Goal: Find specific page/section: Find specific page/section

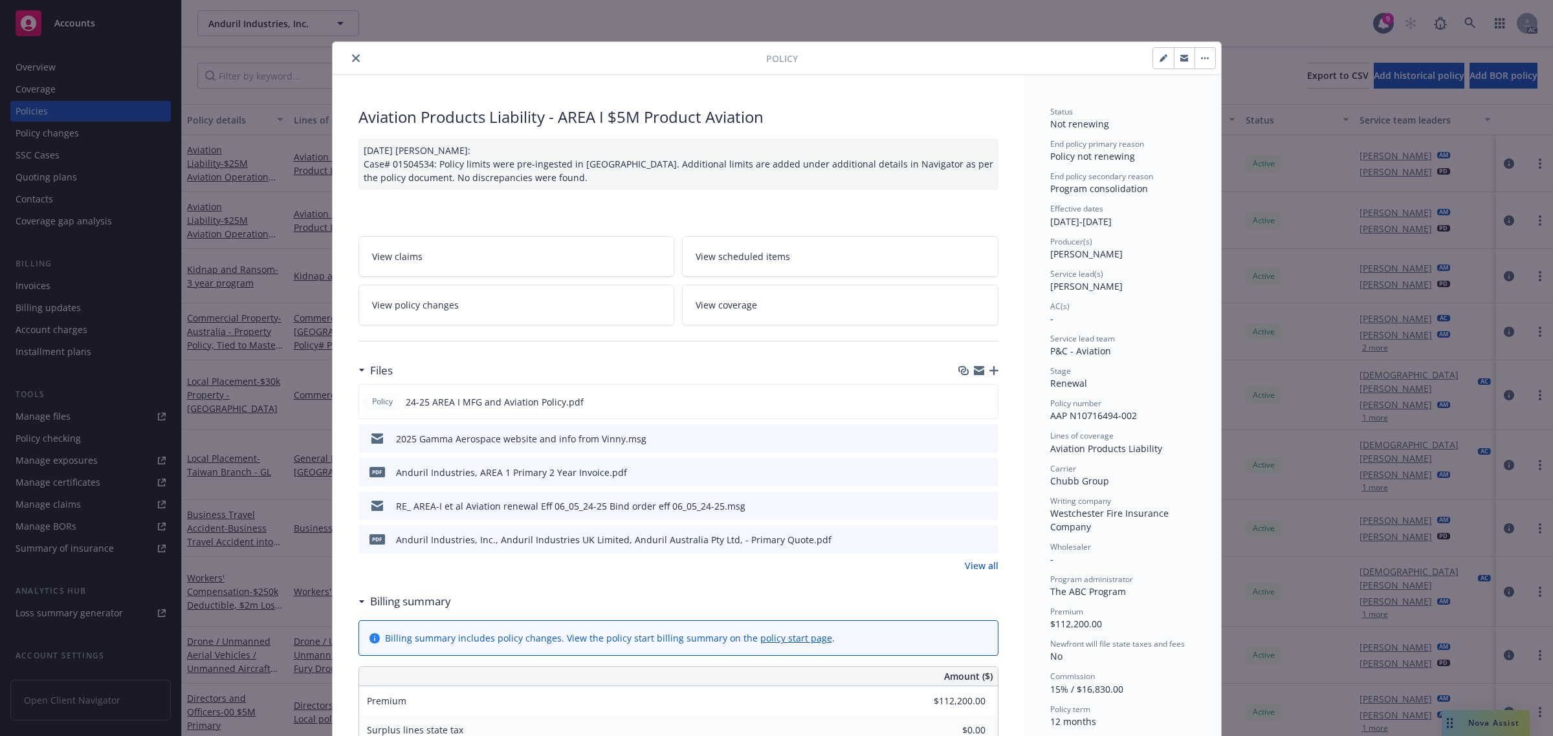
click at [348, 60] on button "close" at bounding box center [356, 58] width 16 height 16
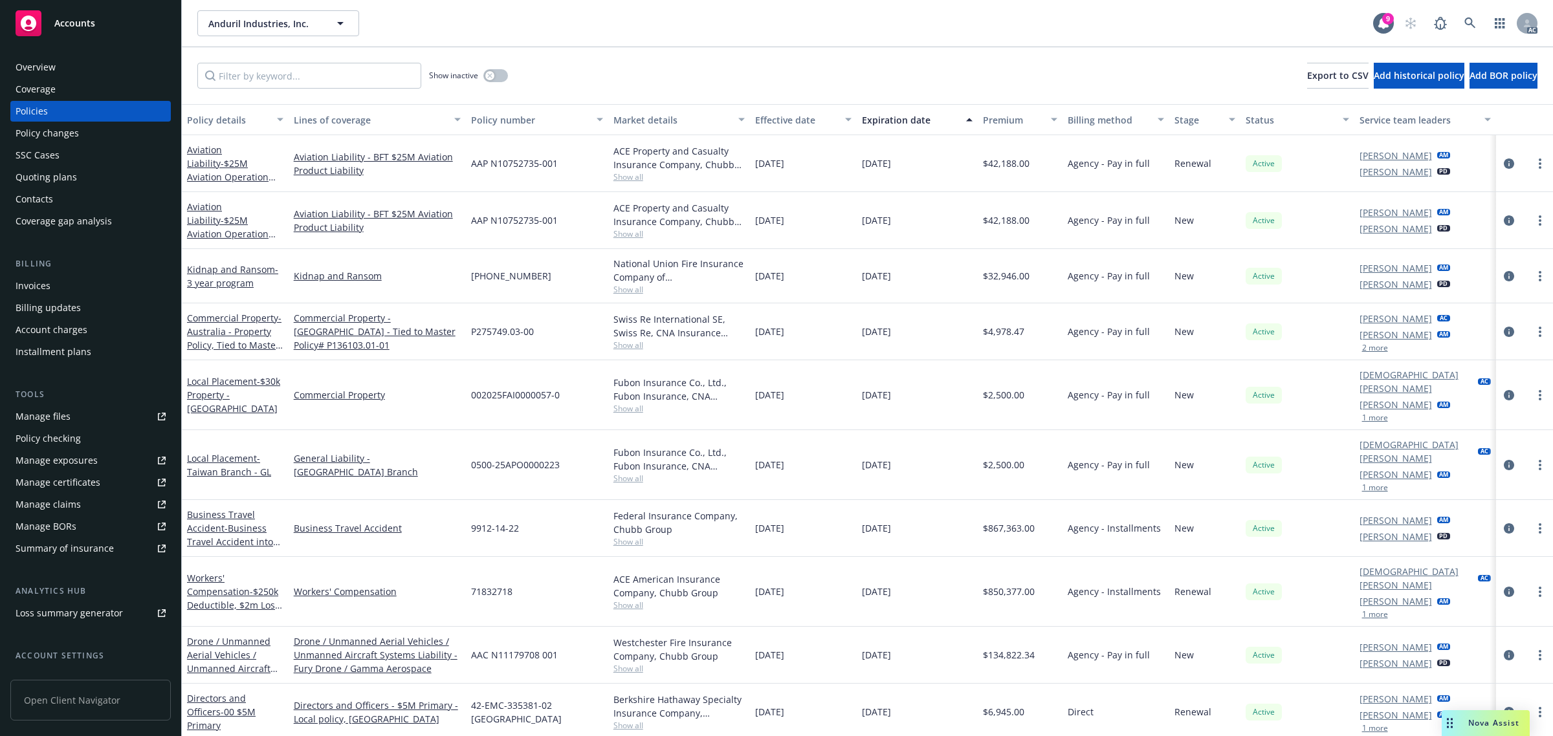
click at [353, 60] on div "Show inactive Export to CSV Add historical policy Add BOR policy" at bounding box center [867, 75] width 1371 height 57
click at [1034, 24] on link at bounding box center [1470, 23] width 26 height 26
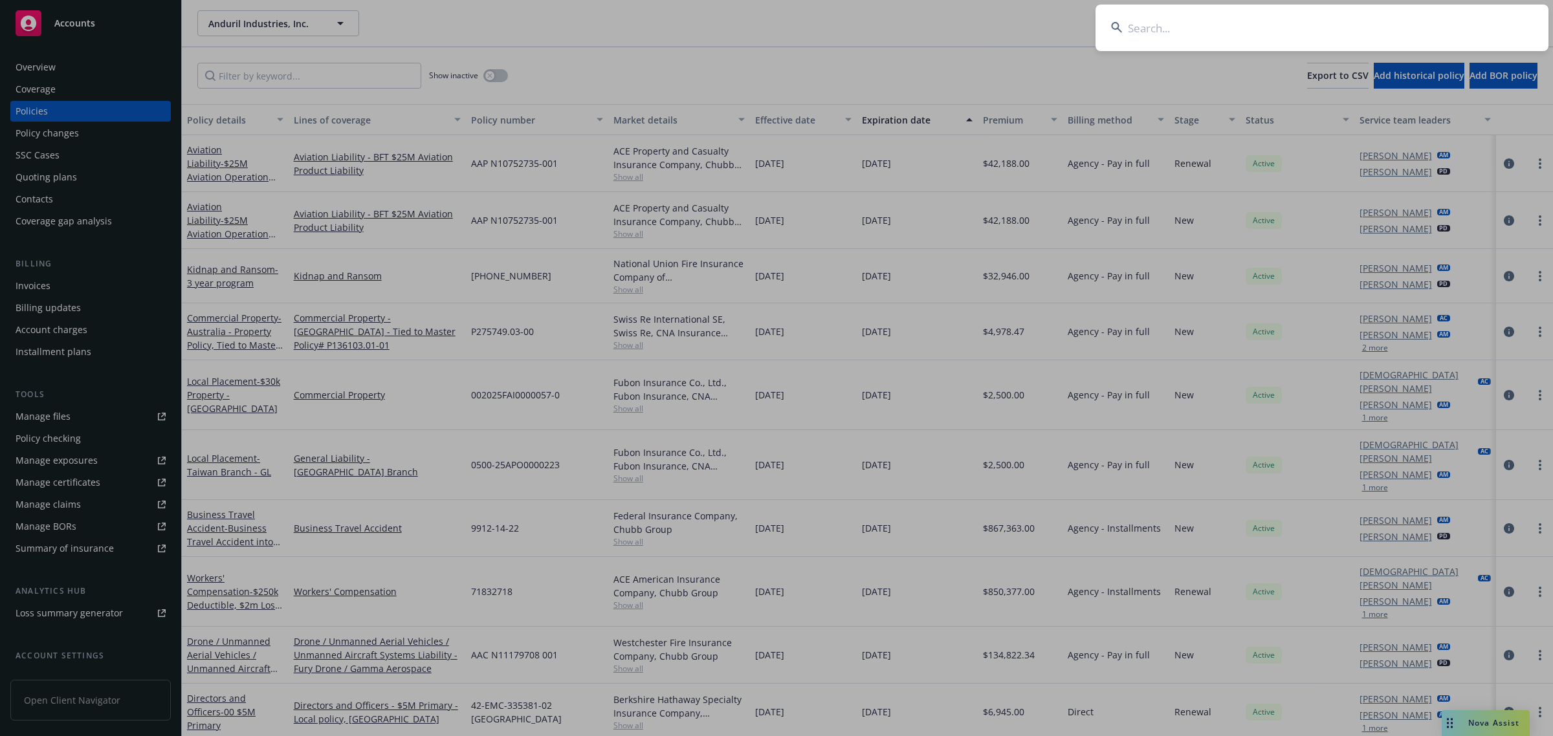
click at [1034, 32] on input at bounding box center [1321, 28] width 453 height 47
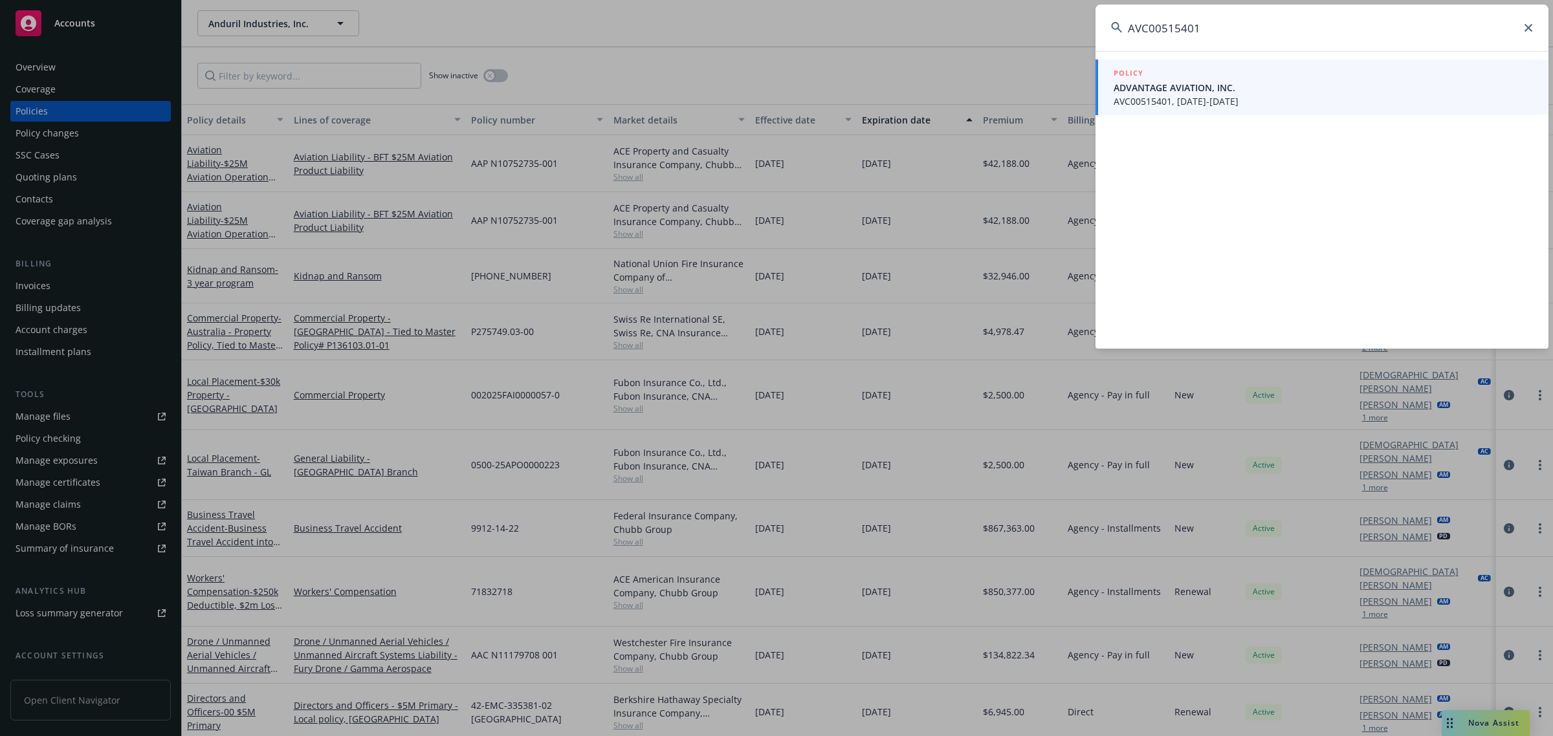
type input "AVC00515401"
click at [1034, 76] on div "POLICY" at bounding box center [1322, 74] width 419 height 14
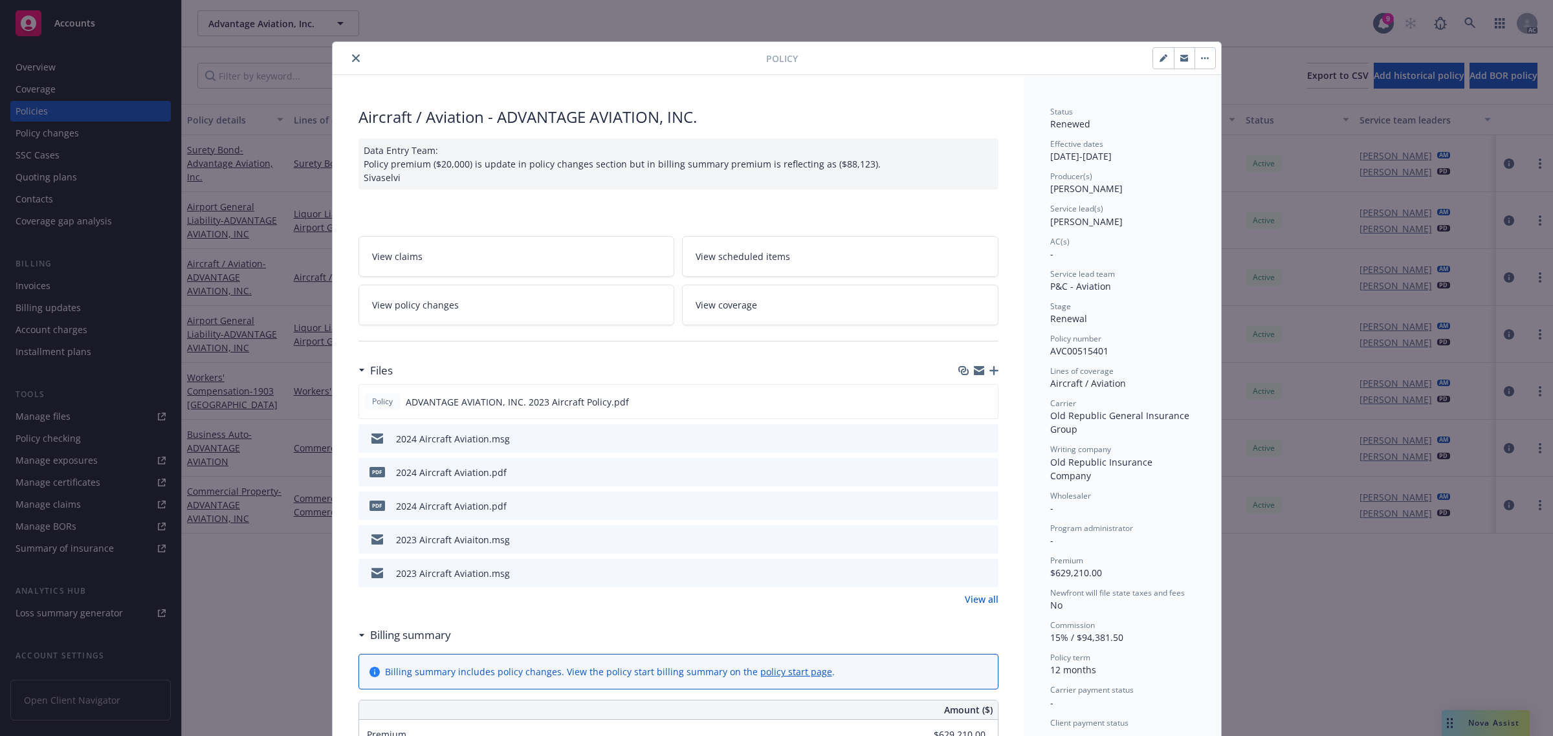
click at [352, 58] on icon "close" at bounding box center [356, 58] width 8 height 8
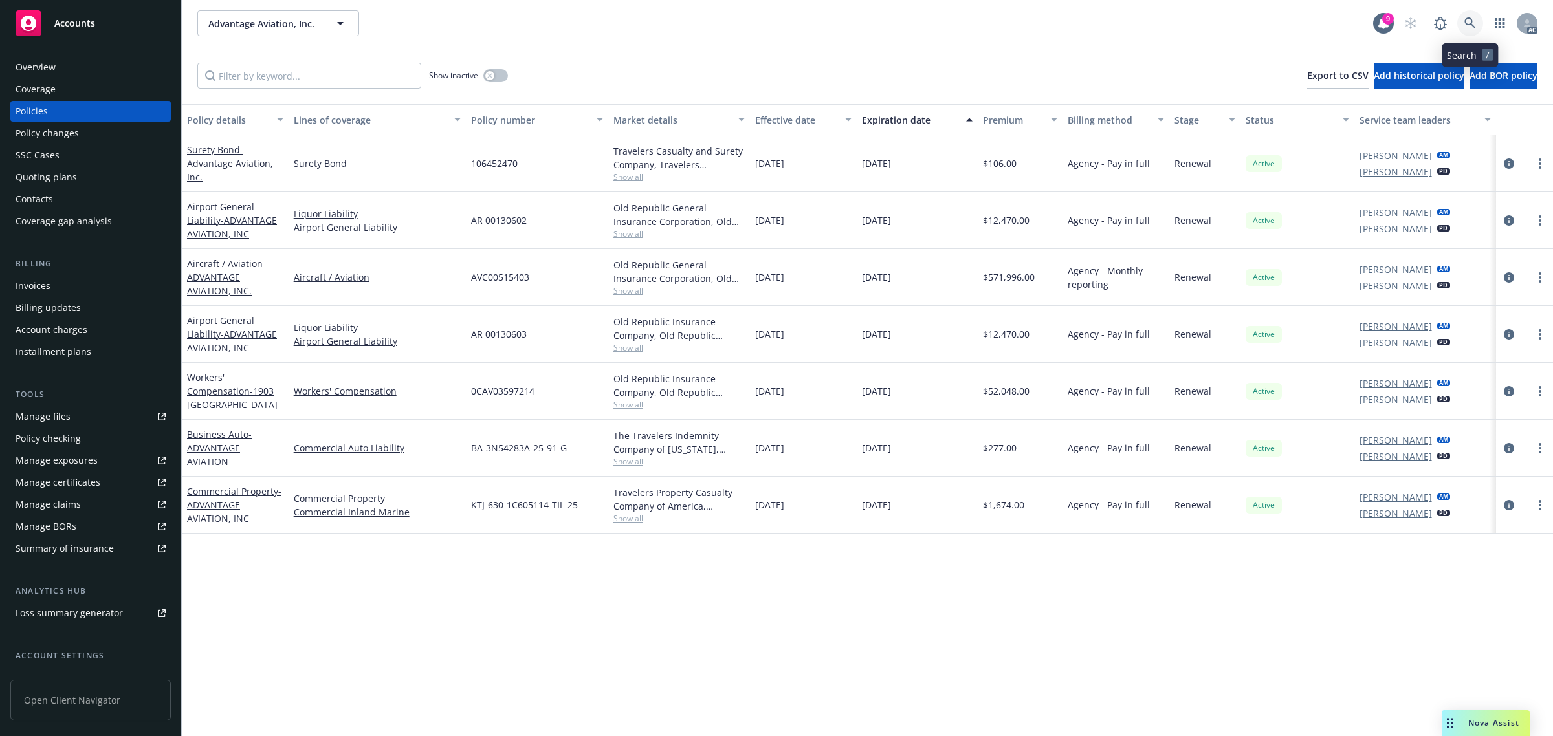
click at [1034, 29] on link at bounding box center [1470, 23] width 26 height 26
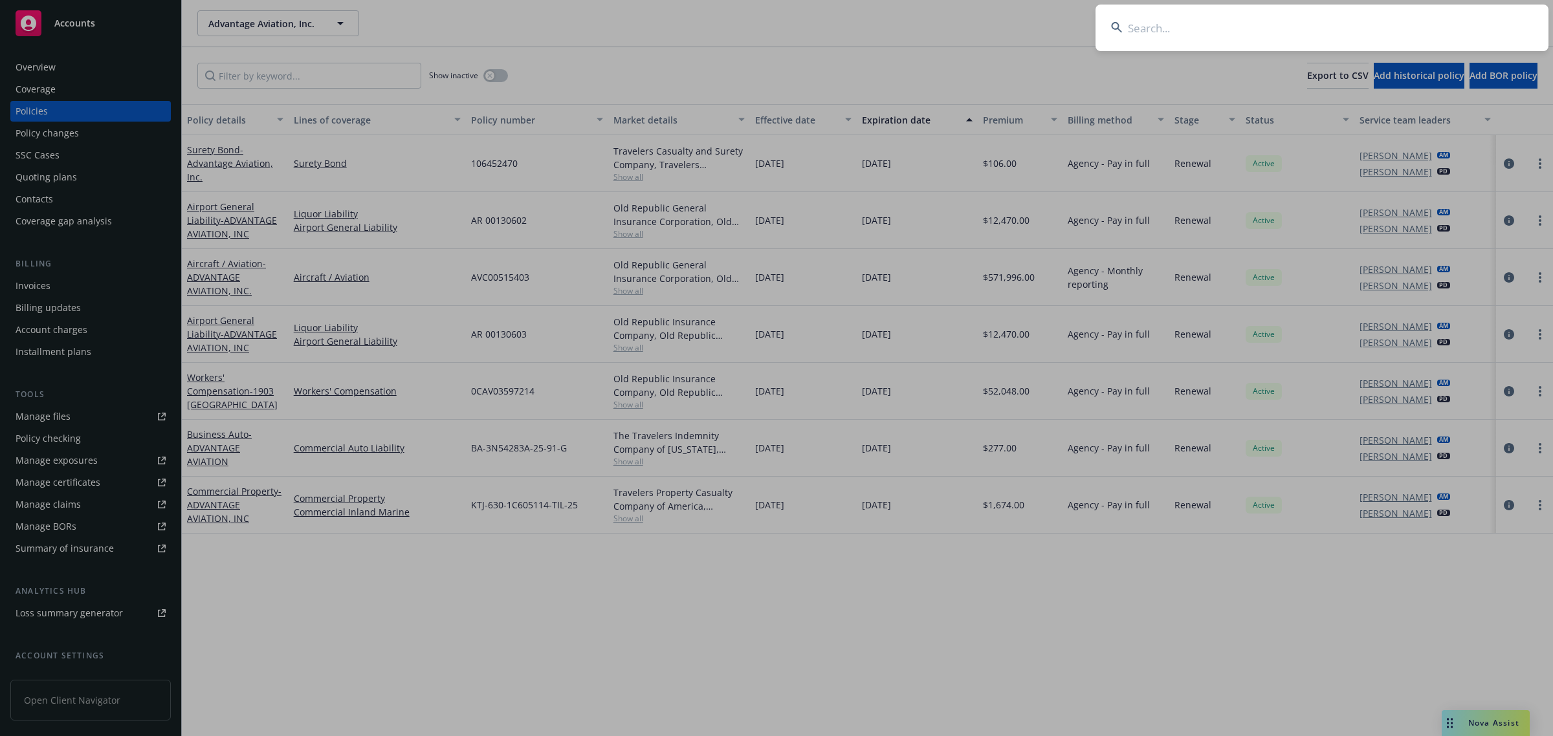
click at [1034, 26] on input at bounding box center [1321, 28] width 453 height 47
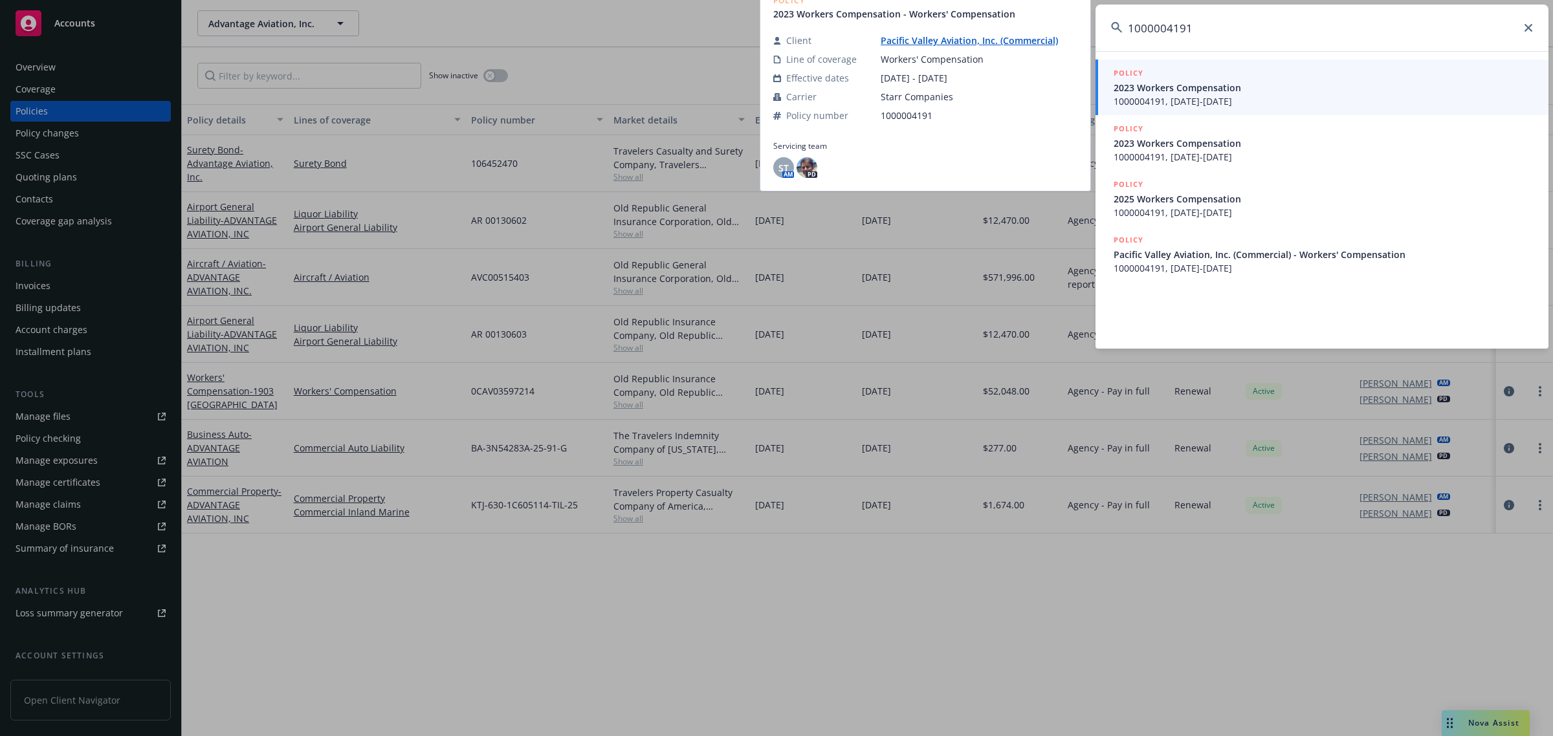
type input "1000004191"
click at [1034, 97] on span "1000004191, [DATE]-[DATE]" at bounding box center [1322, 101] width 419 height 14
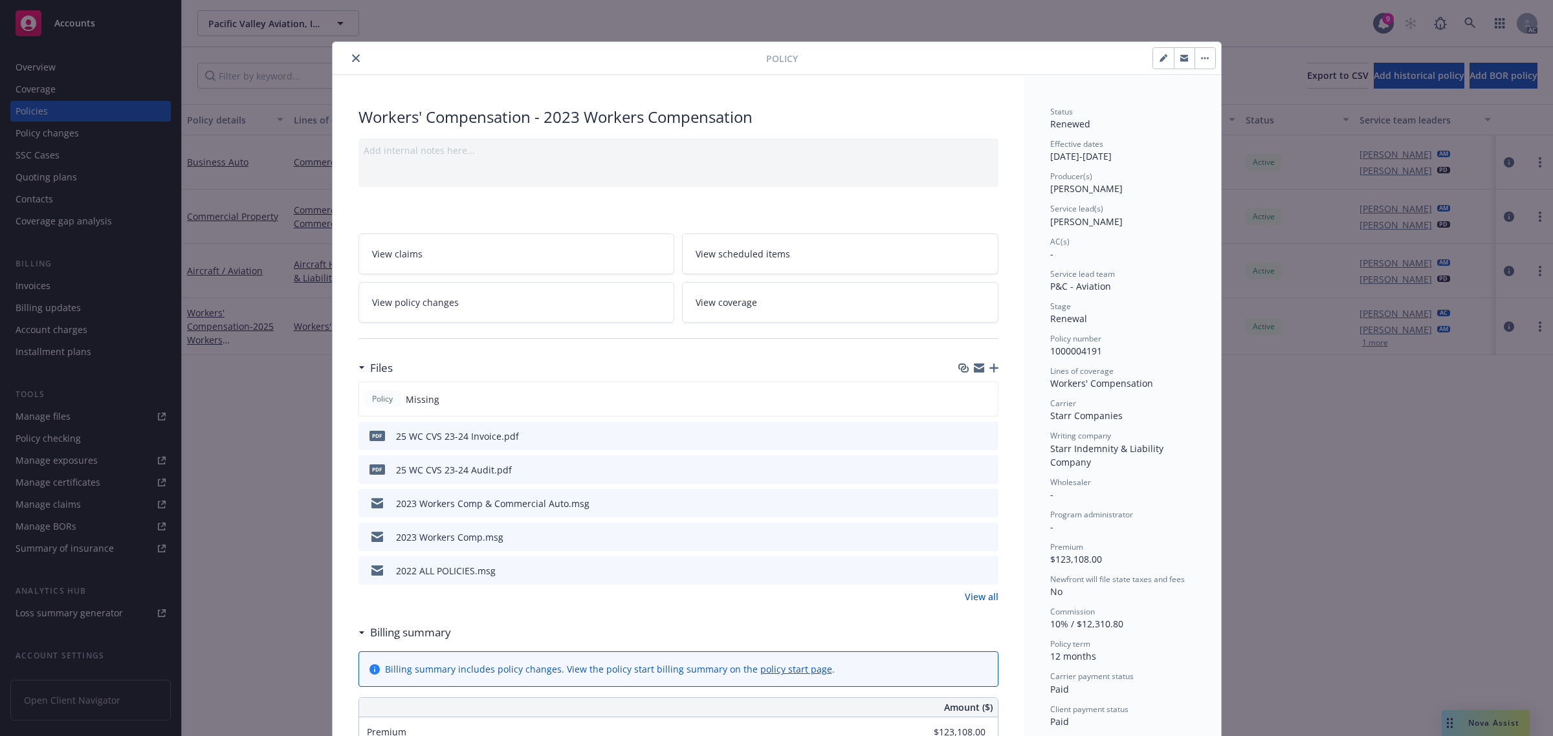
drag, startPoint x: 354, startPoint y: 62, endPoint x: 380, endPoint y: 63, distance: 25.9
click at [360, 62] on div at bounding box center [552, 58] width 428 height 16
click at [352, 59] on icon "close" at bounding box center [356, 58] width 8 height 8
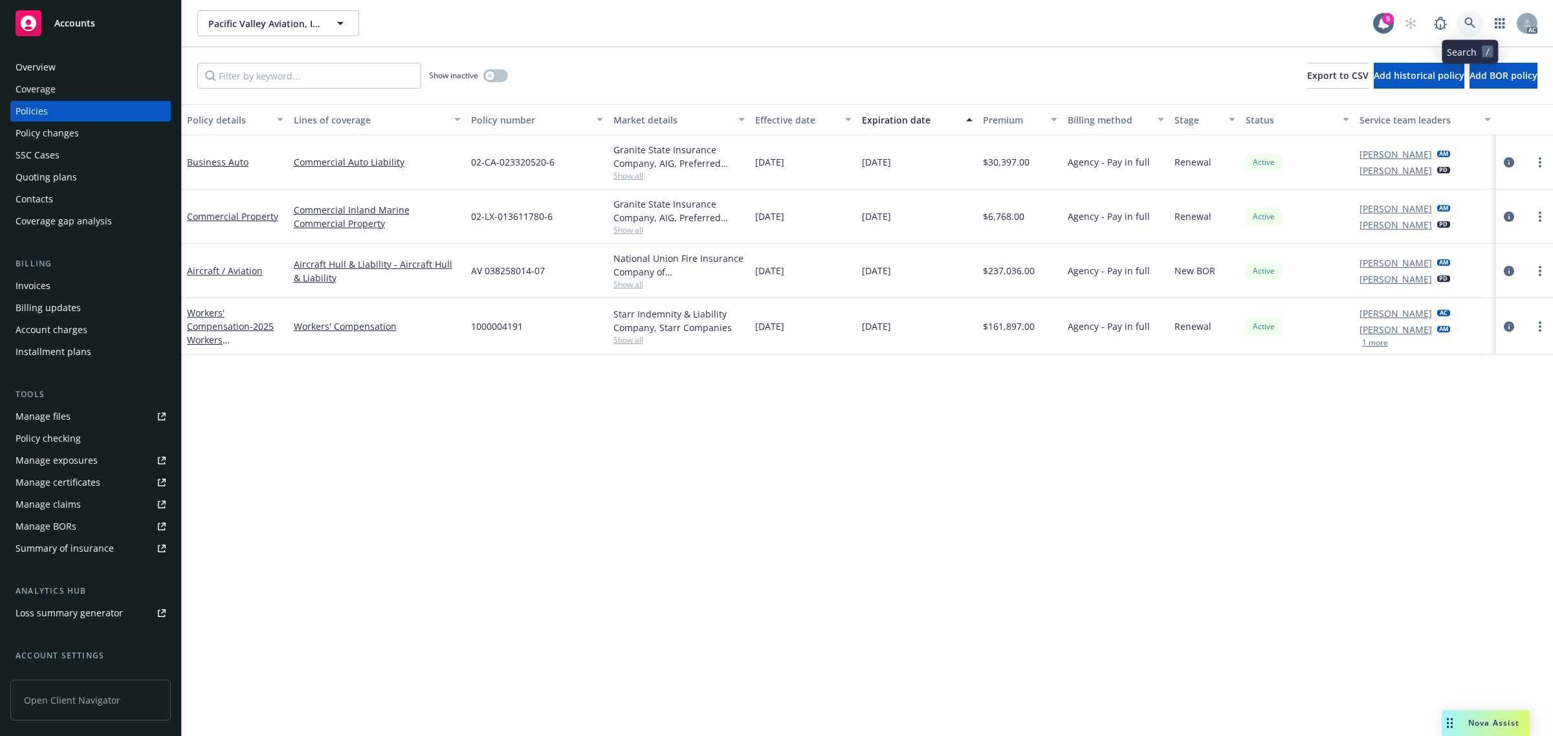
click at [1034, 23] on icon at bounding box center [1469, 22] width 11 height 11
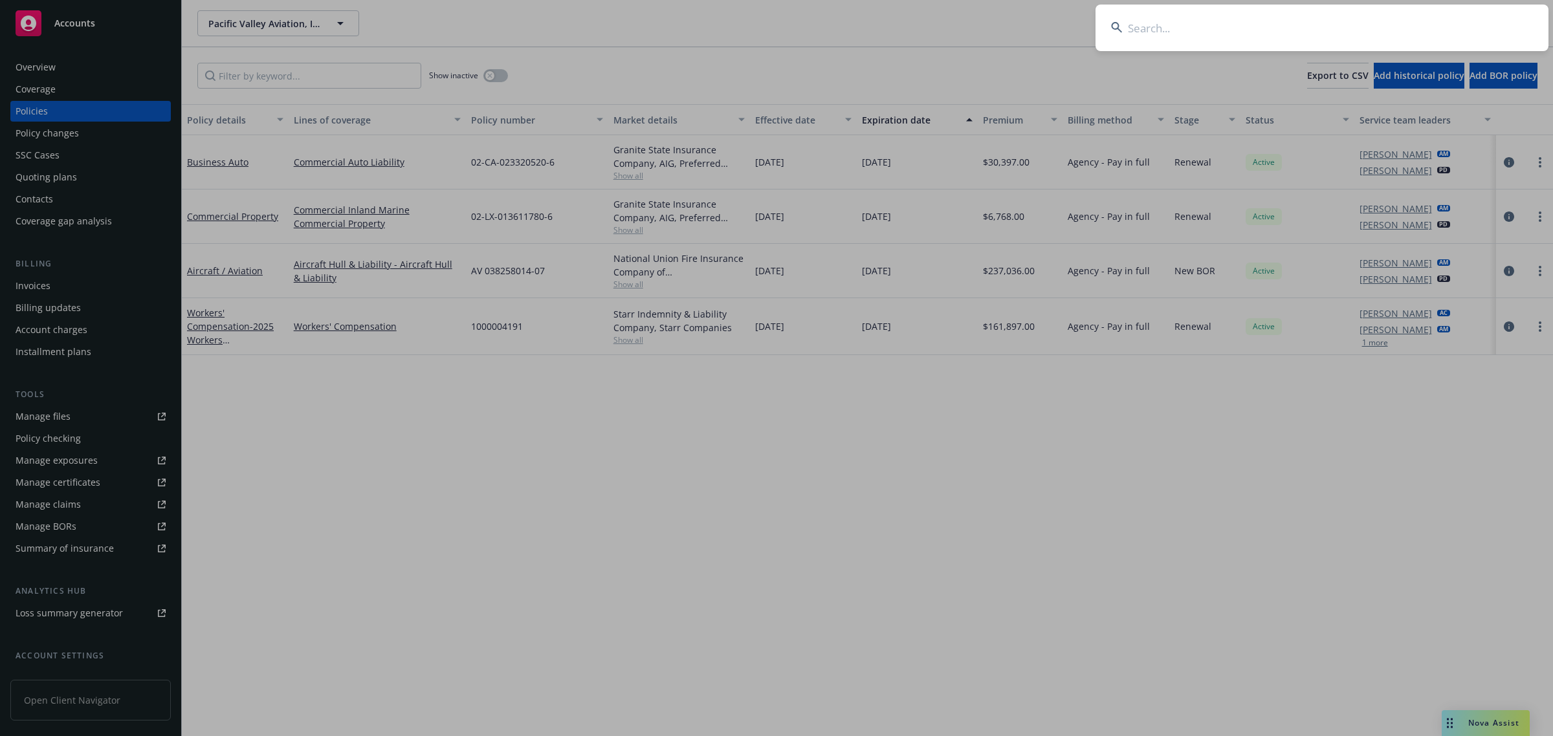
click at [1034, 27] on input at bounding box center [1321, 28] width 453 height 47
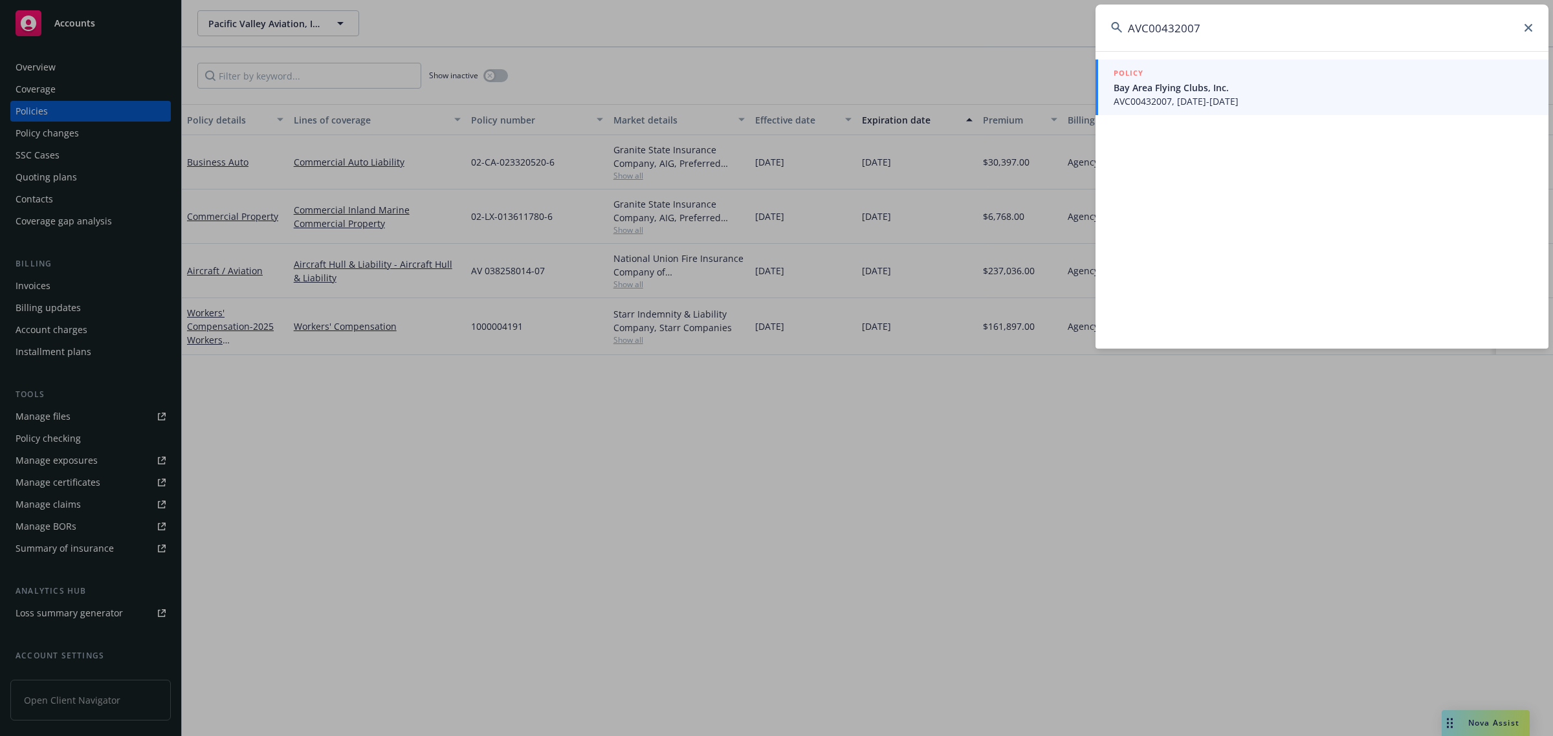
type input "AVC00432007"
click at [1034, 95] on span "AVC00432007, [DATE]-[DATE]" at bounding box center [1322, 101] width 419 height 14
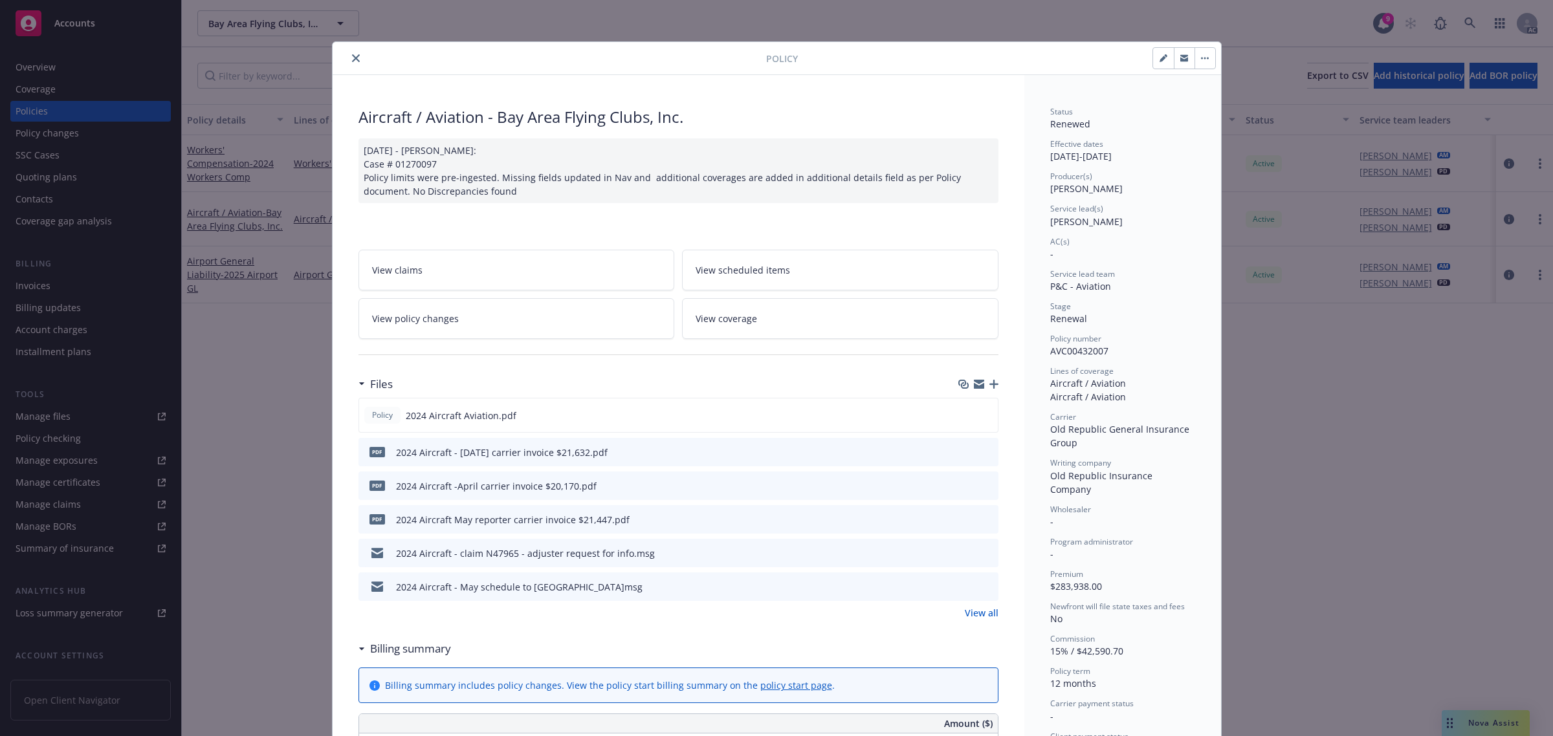
click at [353, 58] on icon "close" at bounding box center [356, 58] width 8 height 8
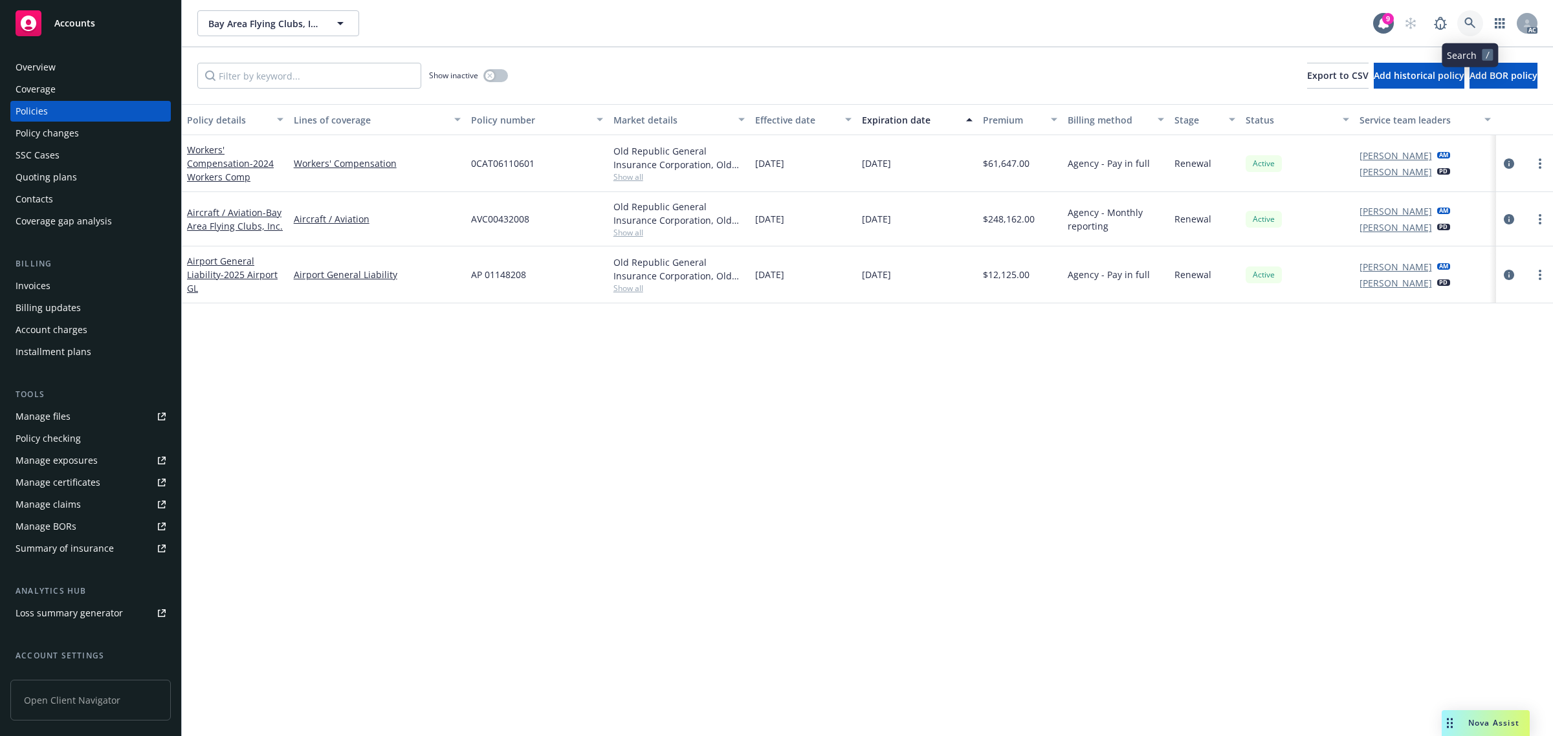
click at [1034, 21] on icon at bounding box center [1470, 23] width 12 height 12
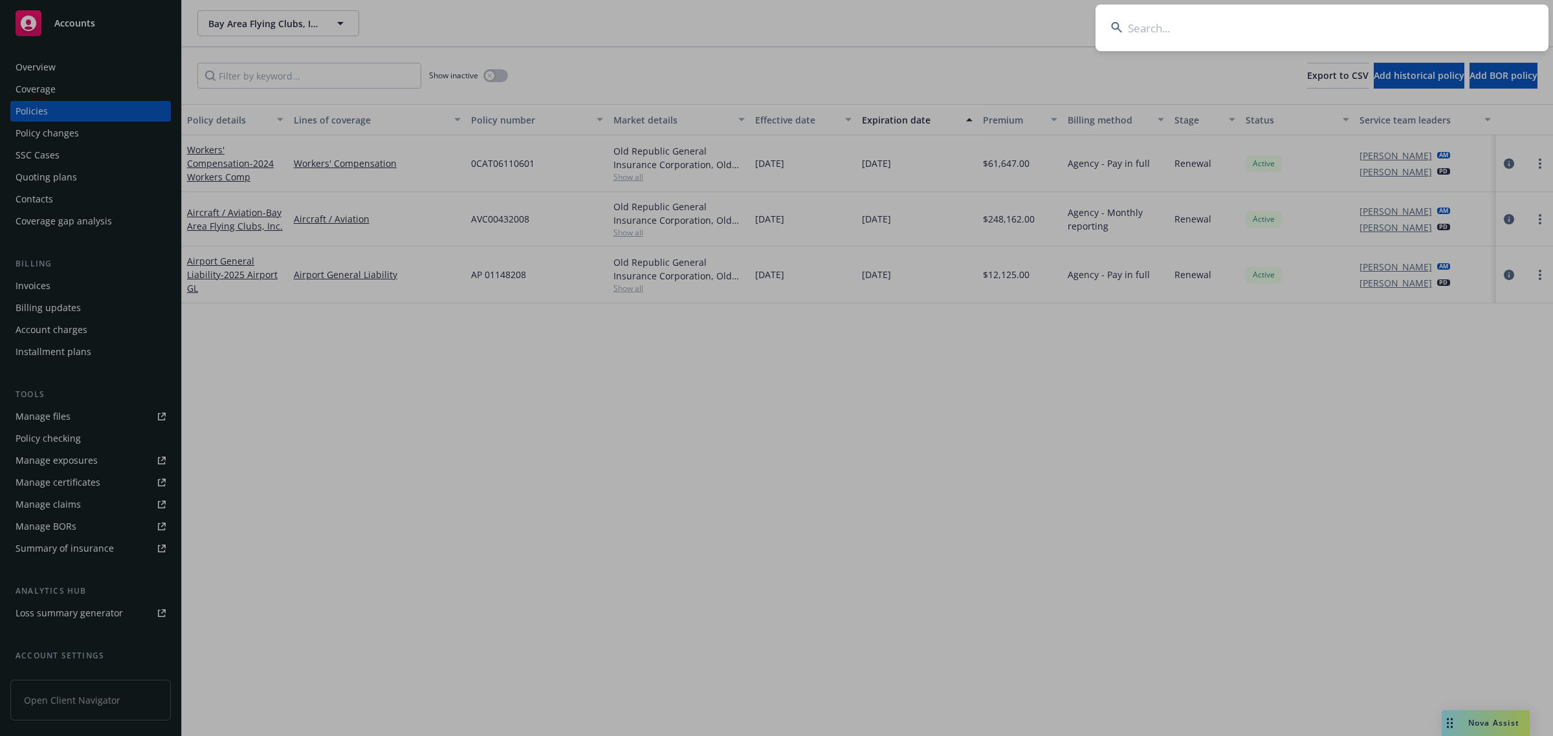
click at [1034, 21] on input at bounding box center [1321, 28] width 453 height 47
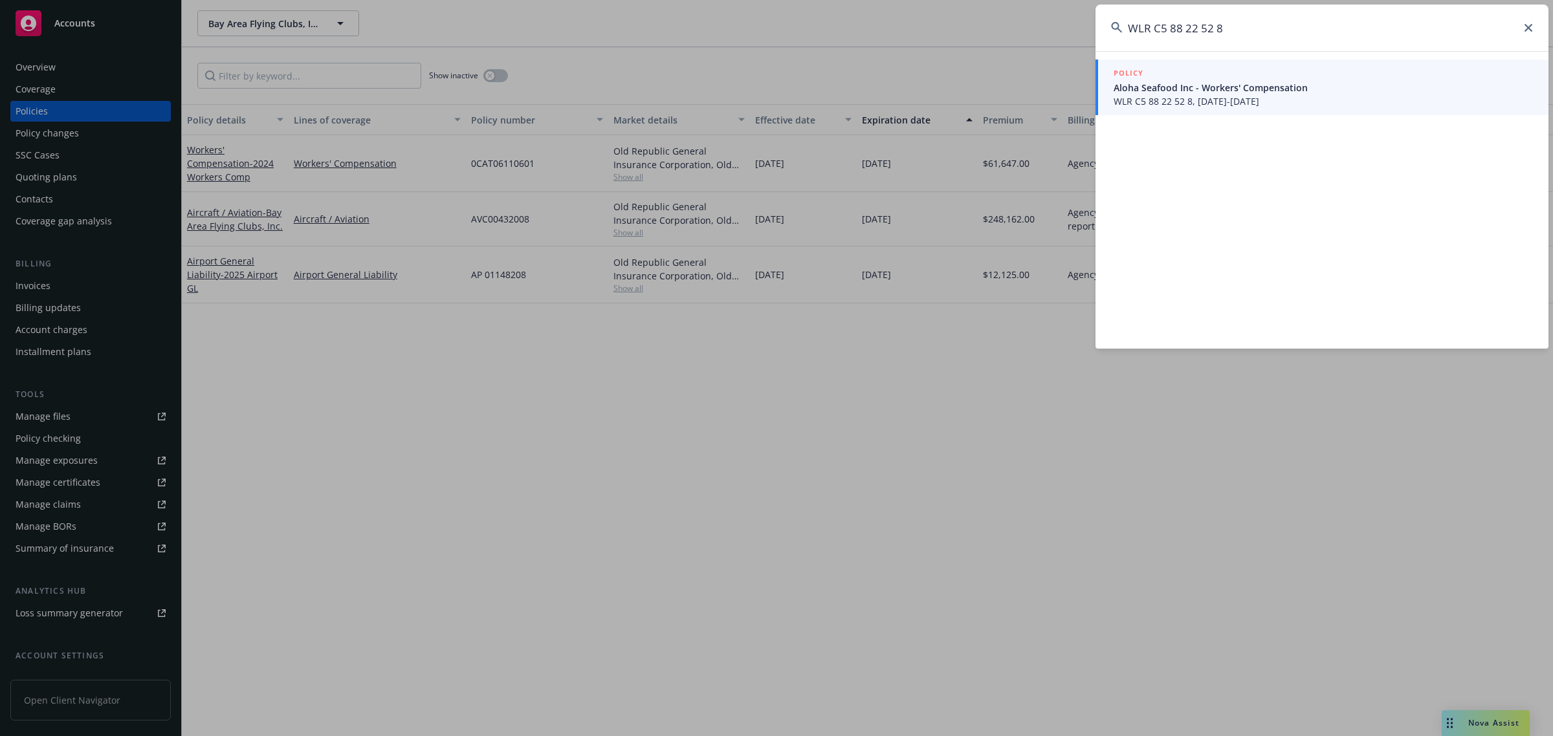
type input "WLR C5 88 22 52 8"
click at [1034, 99] on span "WLR C5 88 22 52 8, [DATE]-[DATE]" at bounding box center [1322, 101] width 419 height 14
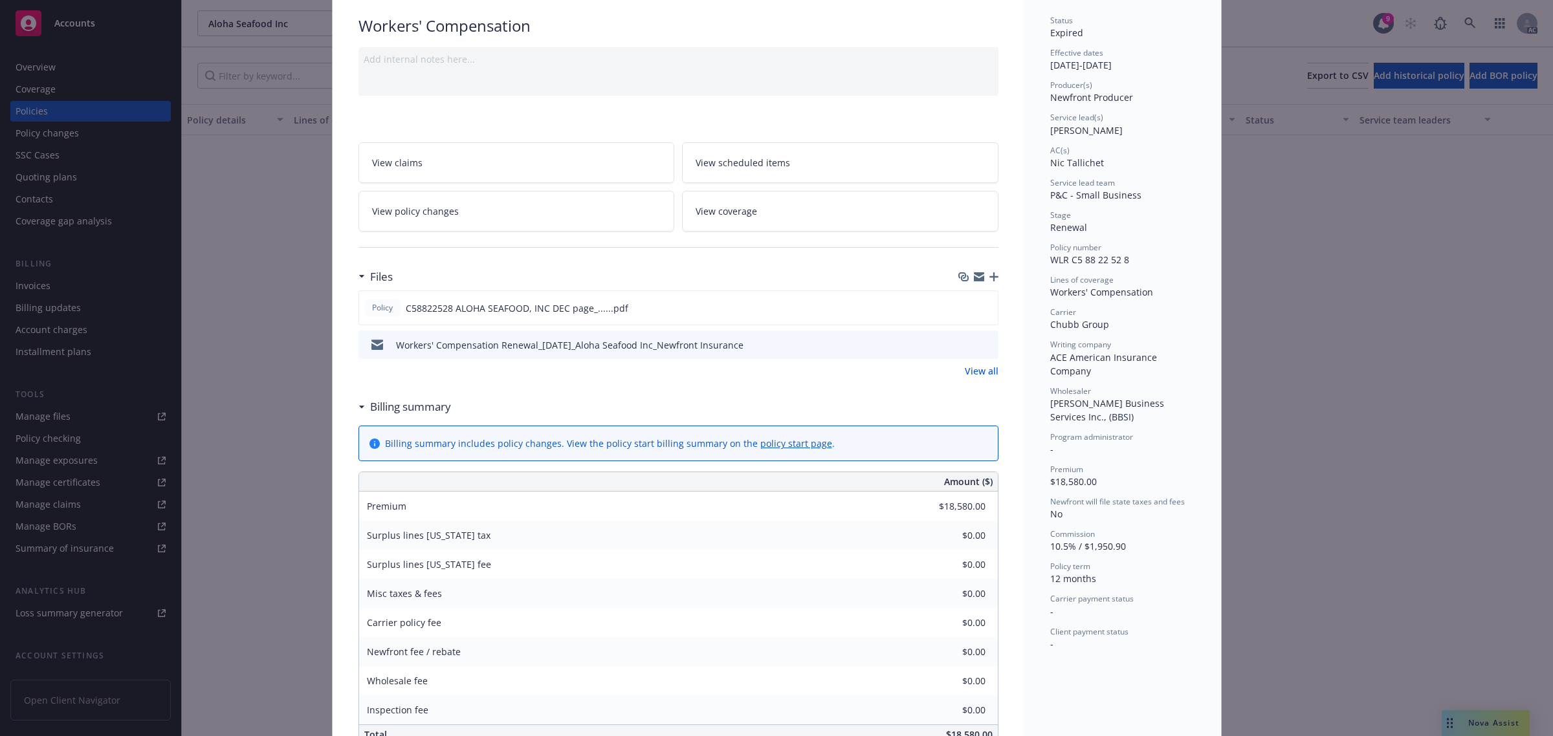
scroll to position [120, 0]
